Goal: Information Seeking & Learning: Learn about a topic

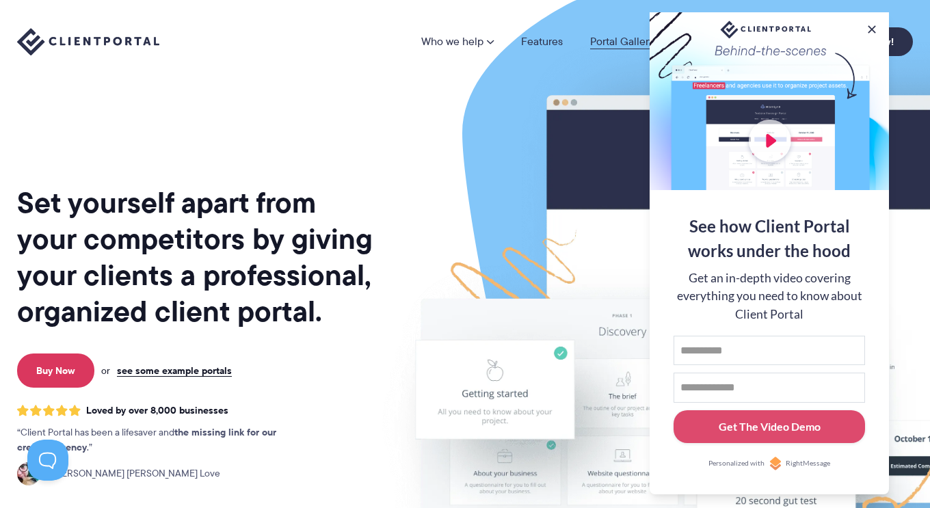
click at [629, 47] on link "Portal Gallery" at bounding box center [622, 41] width 64 height 11
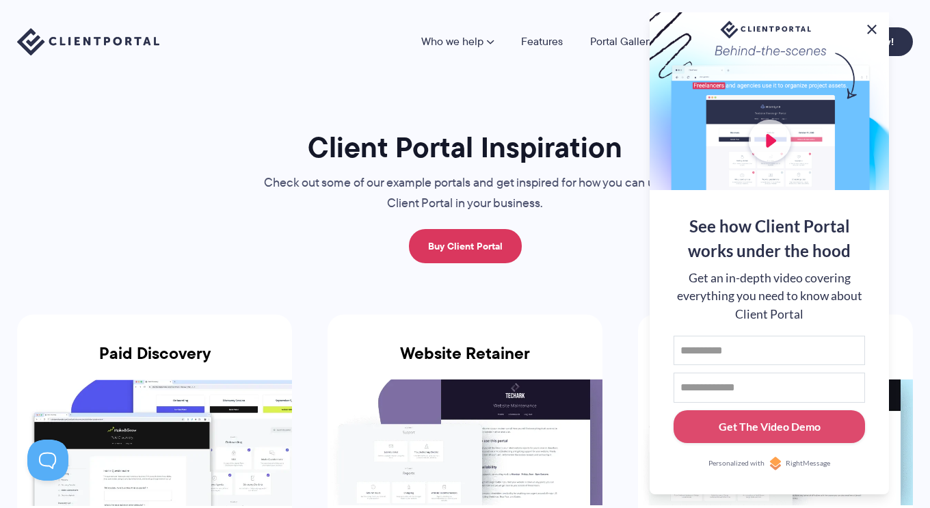
click at [871, 24] on button at bounding box center [872, 29] width 16 height 16
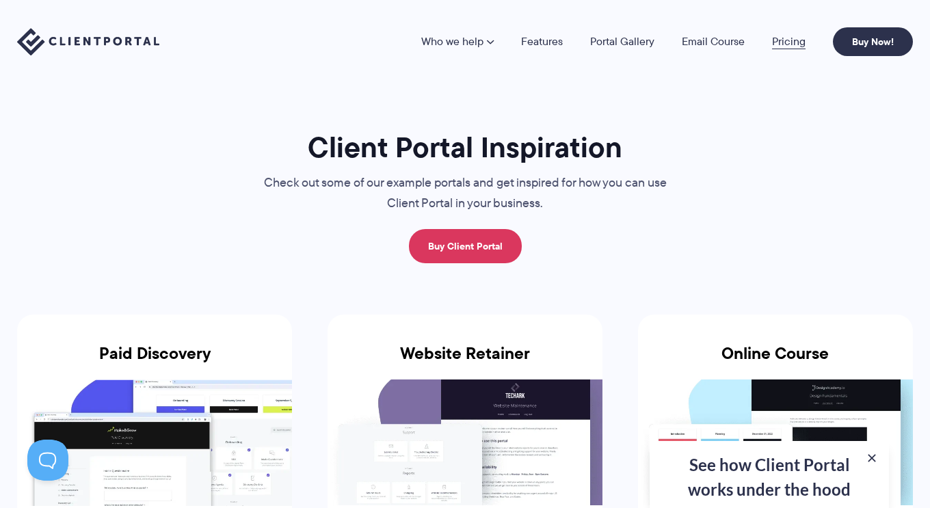
click at [783, 42] on link "Pricing" at bounding box center [789, 41] width 34 height 11
